Goal: Information Seeking & Learning: Learn about a topic

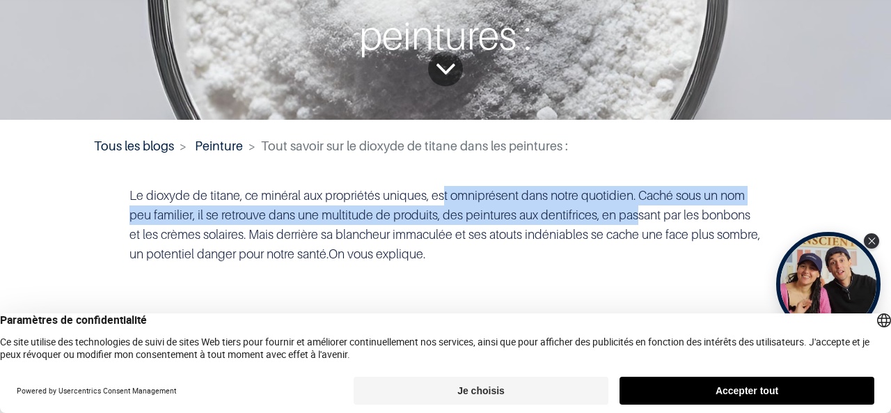
drag, startPoint x: 438, startPoint y: 197, endPoint x: 638, endPoint y: 212, distance: 200.4
click at [638, 212] on span "Le dioxyde de titane, ce minéral aux propriétés uniques, est omniprésent dans n…" at bounding box center [445, 224] width 631 height 73
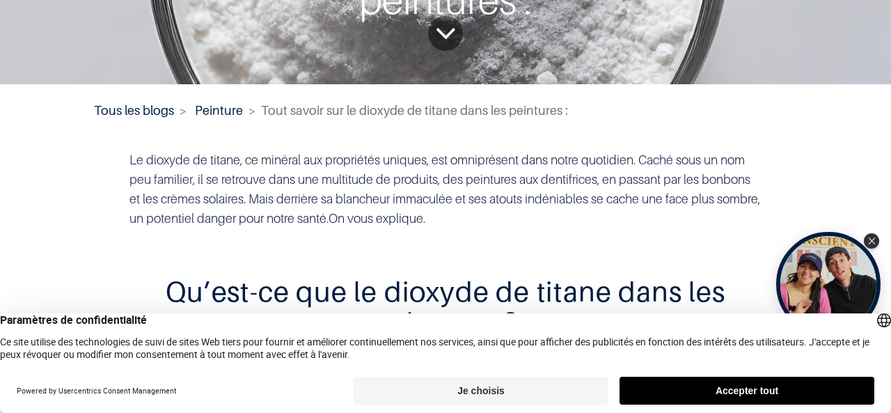
scroll to position [232, 0]
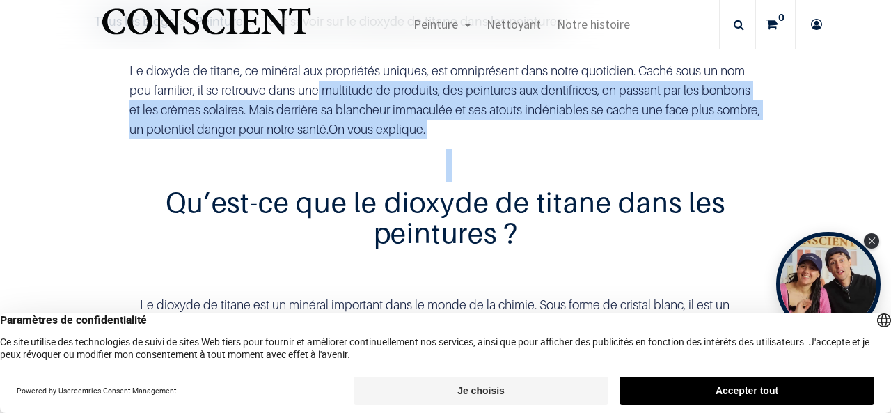
drag, startPoint x: 315, startPoint y: 166, endPoint x: 508, endPoint y: 173, distance: 193.1
click at [508, 173] on div "Le dioxyde de titane, ce minéral aux propriétés uniques, est omniprésent dans n…" at bounding box center [446, 231] width 654 height 362
click at [535, 172] on h2 at bounding box center [446, 165] width 633 height 31
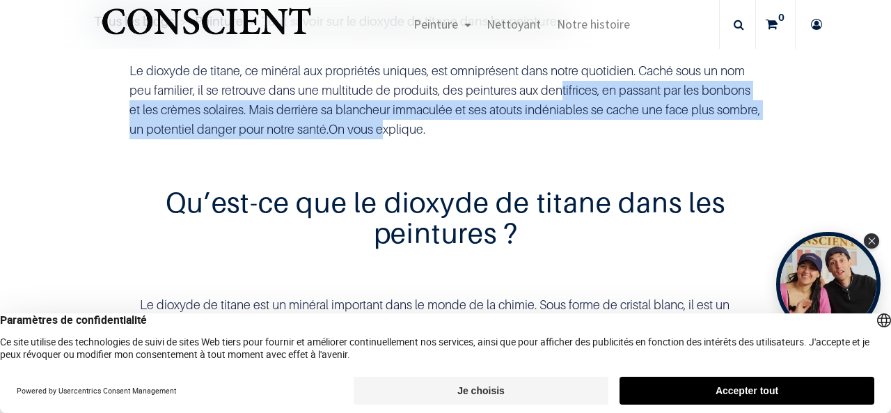
drag, startPoint x: 554, startPoint y: 84, endPoint x: 422, endPoint y: 129, distance: 139.2
click at [422, 129] on p "Le dioxyde de titane, ce minéral aux propriétés uniques, est omniprésent dans n…" at bounding box center [446, 100] width 633 height 78
click at [422, 129] on span "On vous explique." at bounding box center [377, 129] width 97 height 15
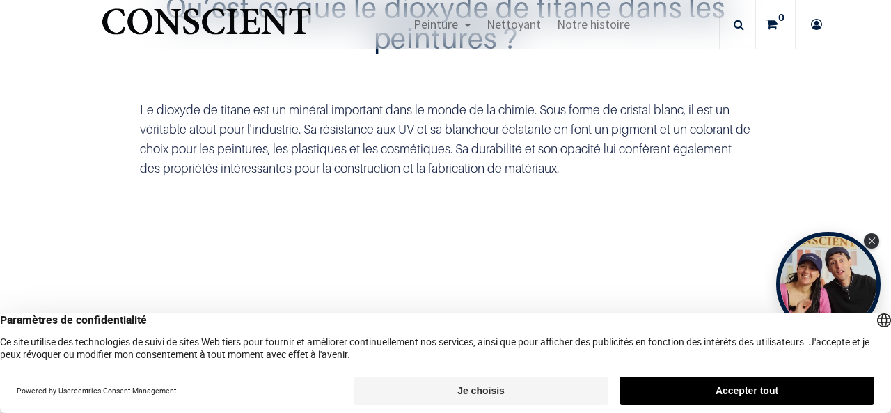
scroll to position [428, 0]
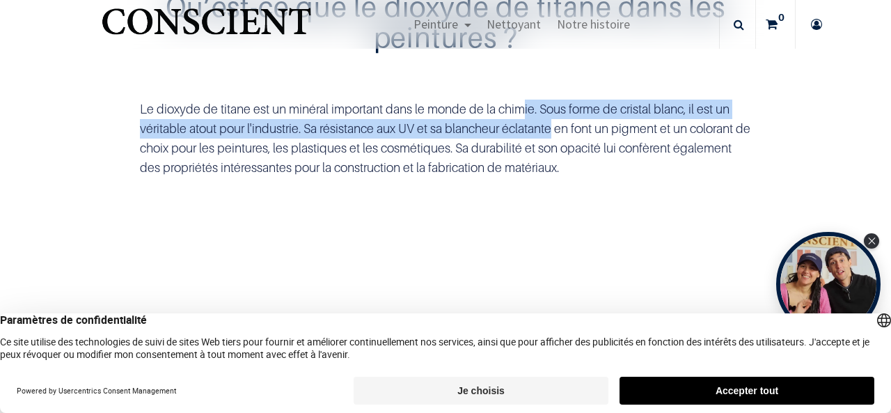
drag, startPoint x: 519, startPoint y: 120, endPoint x: 557, endPoint y: 146, distance: 45.8
click at [557, 146] on div "Le dioxyde de titane est un minéral important dans le monde de la chimie. Sous …" at bounding box center [446, 123] width 633 height 109
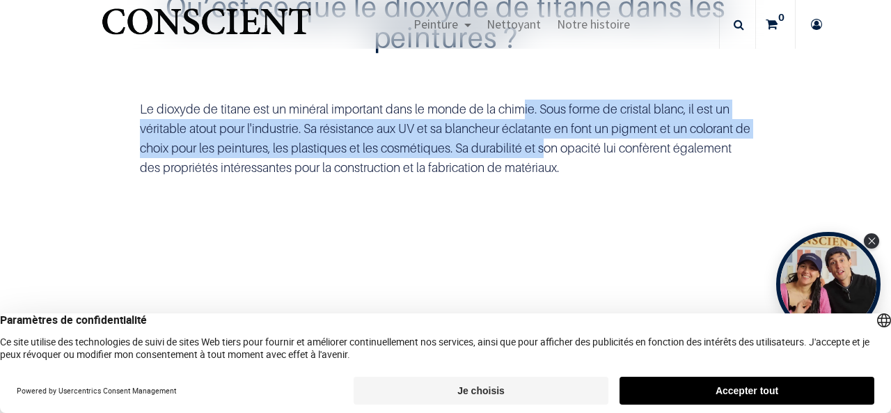
click at [557, 146] on div "Le dioxyde de titane est un minéral important dans le monde de la chimie. Sous …" at bounding box center [446, 123] width 633 height 109
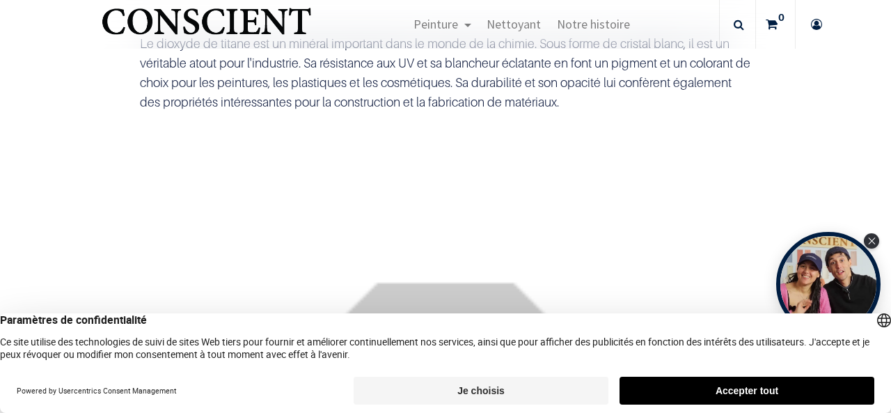
scroll to position [492, 0]
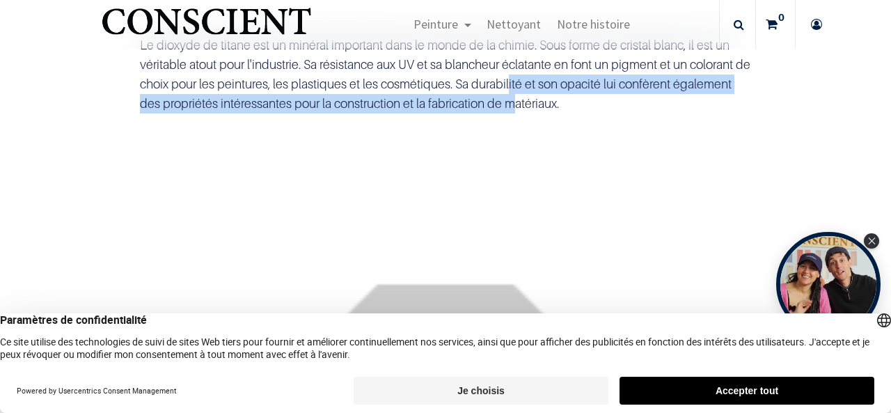
drag, startPoint x: 524, startPoint y: 84, endPoint x: 582, endPoint y: 102, distance: 61.2
click at [582, 102] on div "Le dioxyde de titane est un minéral important dans le monde de la chimie. Sous …" at bounding box center [446, 59] width 633 height 109
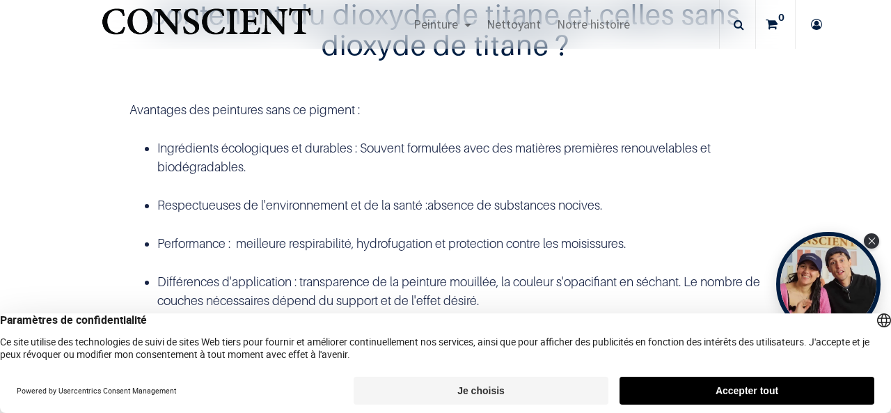
scroll to position [2227, 0]
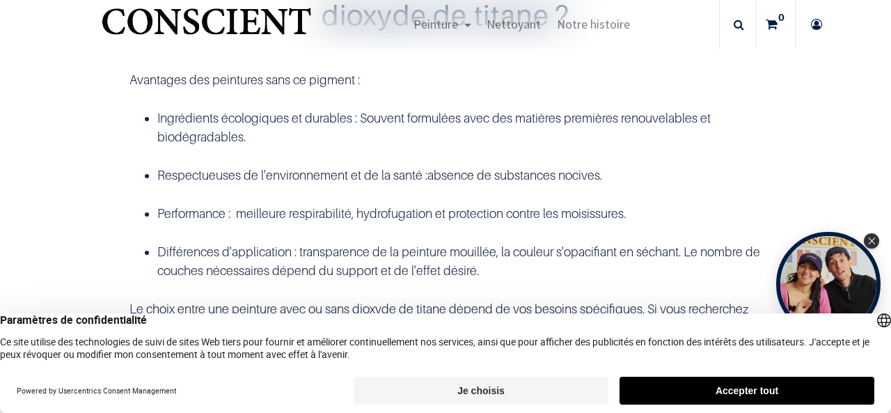
drag, startPoint x: 393, startPoint y: 72, endPoint x: 554, endPoint y: 87, distance: 161.6
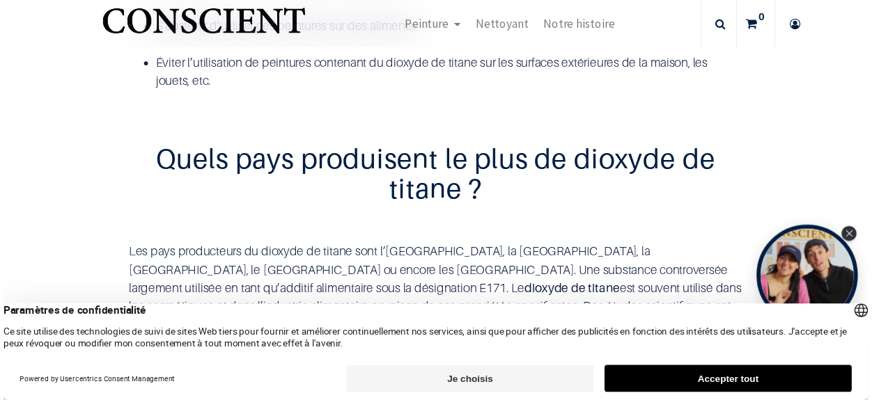
scroll to position [2915, 0]
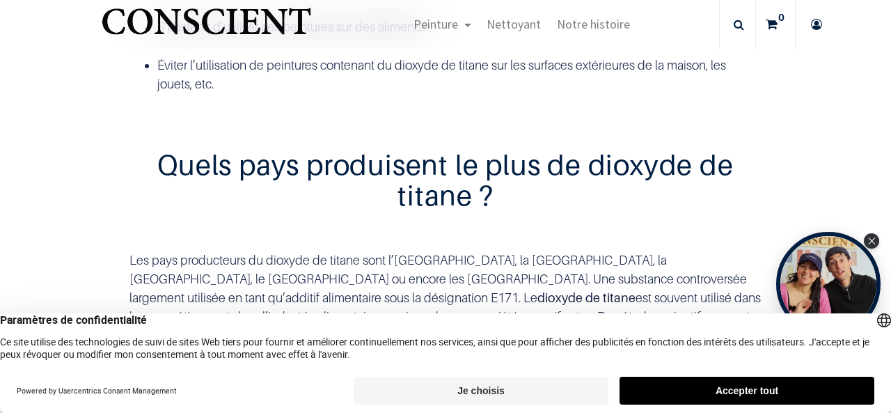
drag, startPoint x: 128, startPoint y: 97, endPoint x: 441, endPoint y: 112, distance: 313.1
copy p "Le dioxyde de titane est un additif fréquemment utilisé dans de nombreux types …"
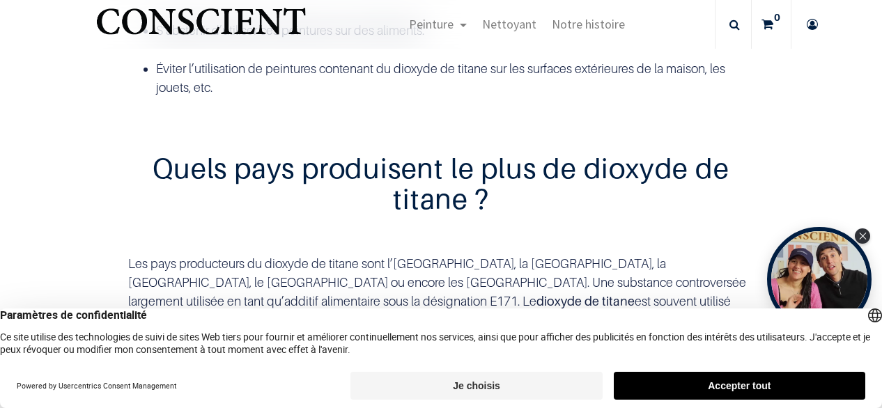
scroll to position [2909, 0]
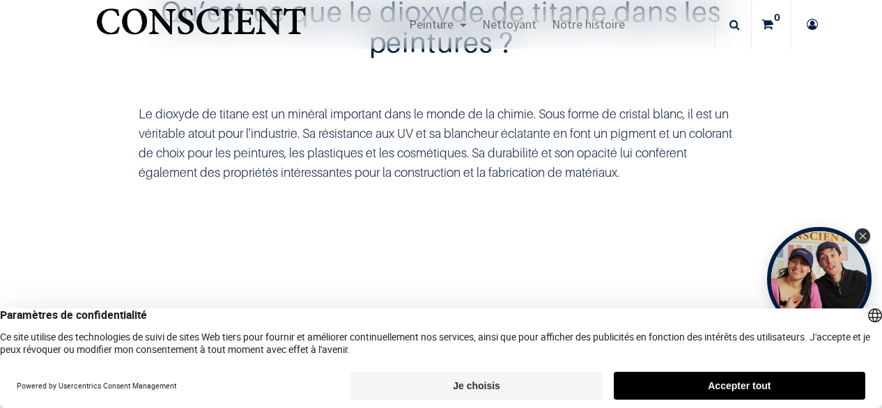
scroll to position [402, 0]
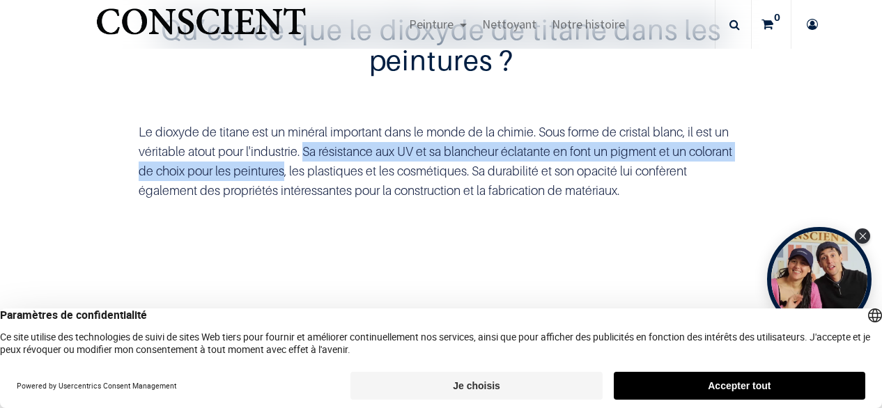
drag, startPoint x: 304, startPoint y: 154, endPoint x: 282, endPoint y: 176, distance: 31.0
click at [282, 176] on div "Le dioxyde de titane est un minéral important dans le monde de la chimie. Sous …" at bounding box center [441, 146] width 626 height 109
copy div "Sa résistance aux UV et sa blancheur éclatante en font un pigment et un coloran…"
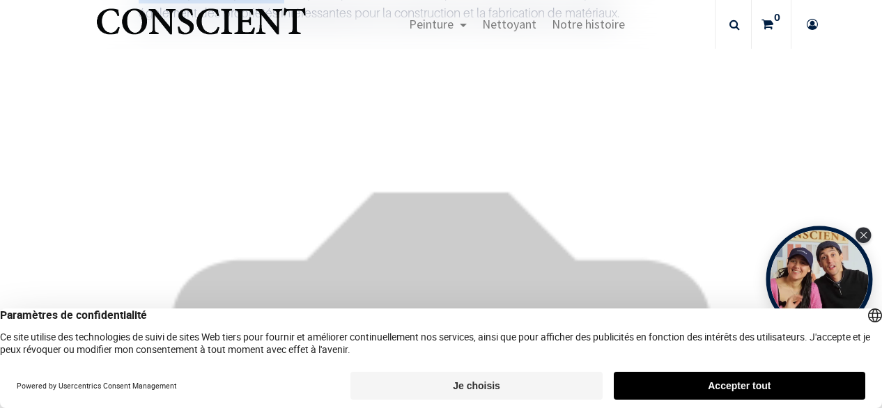
scroll to position [581, 0]
click at [864, 230] on div "Close Tolstoy widget" at bounding box center [862, 235] width 15 height 15
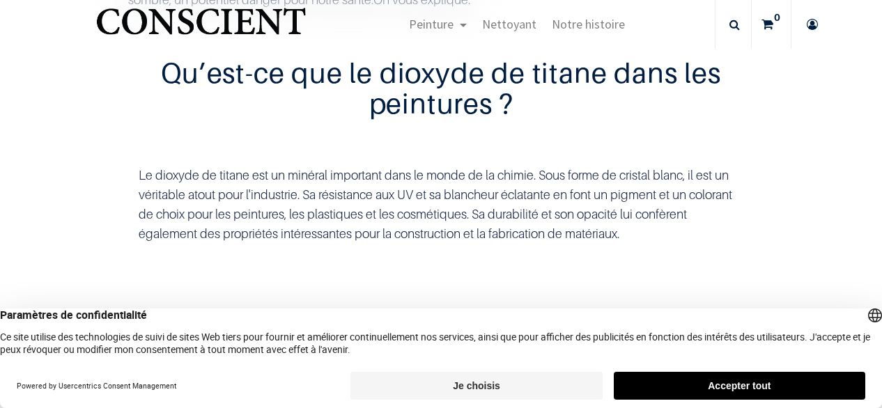
scroll to position [352, 0]
